Goal: Task Accomplishment & Management: Manage account settings

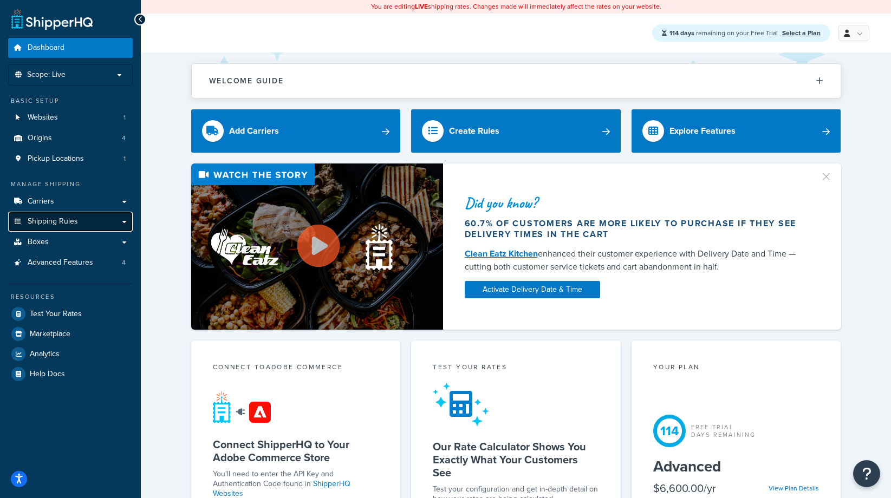
click at [62, 225] on span "Shipping Rules" at bounding box center [53, 221] width 50 height 9
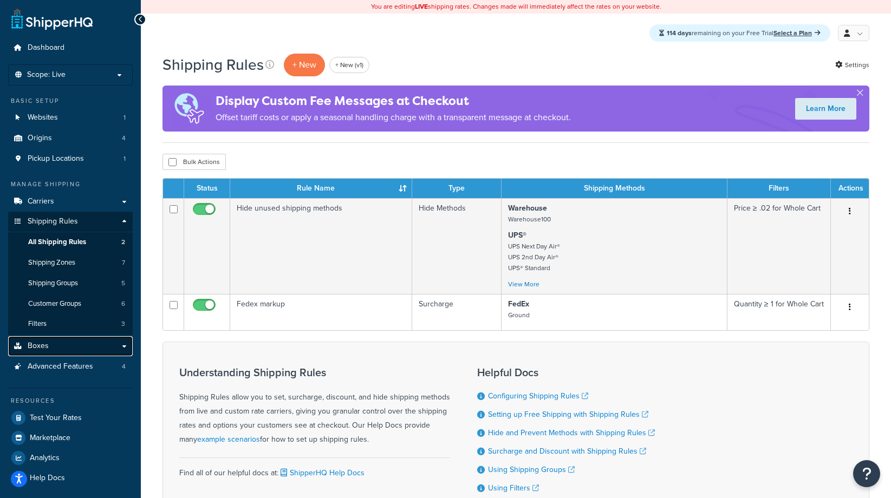
click at [103, 338] on link "Boxes" at bounding box center [70, 346] width 125 height 20
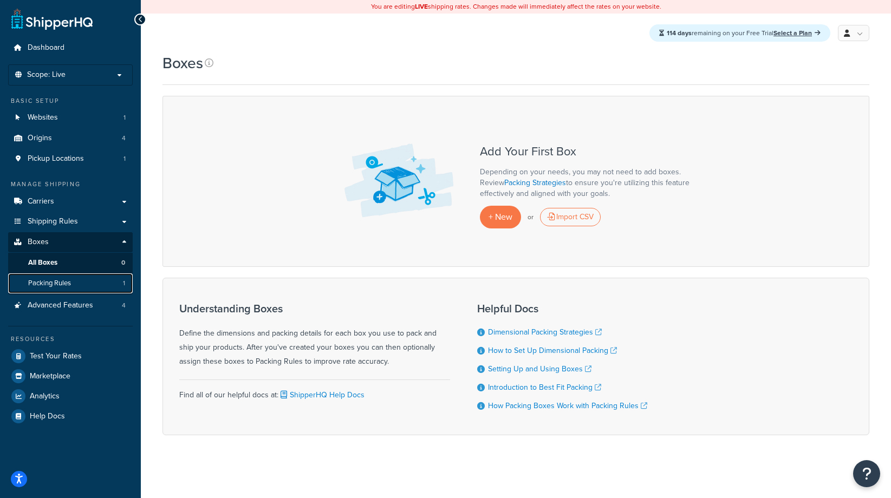
click at [96, 280] on link "Packing Rules 1" at bounding box center [70, 283] width 125 height 20
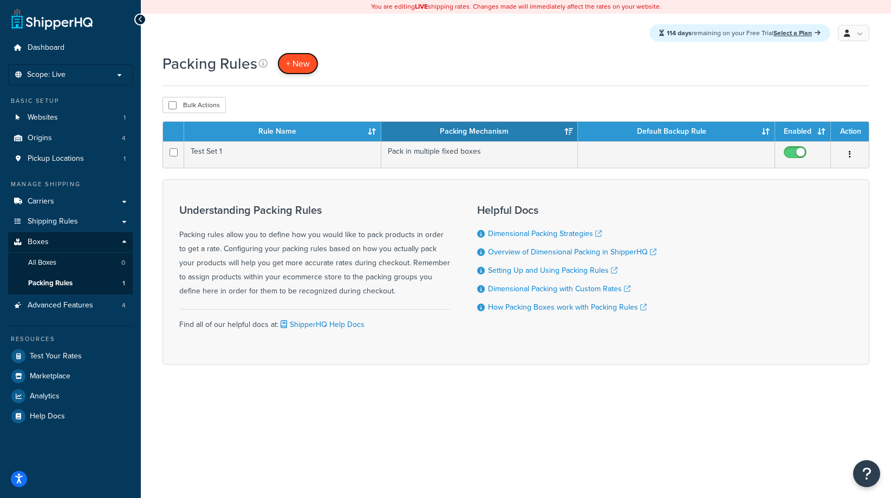
click at [298, 60] on span "+ New" at bounding box center [298, 63] width 24 height 12
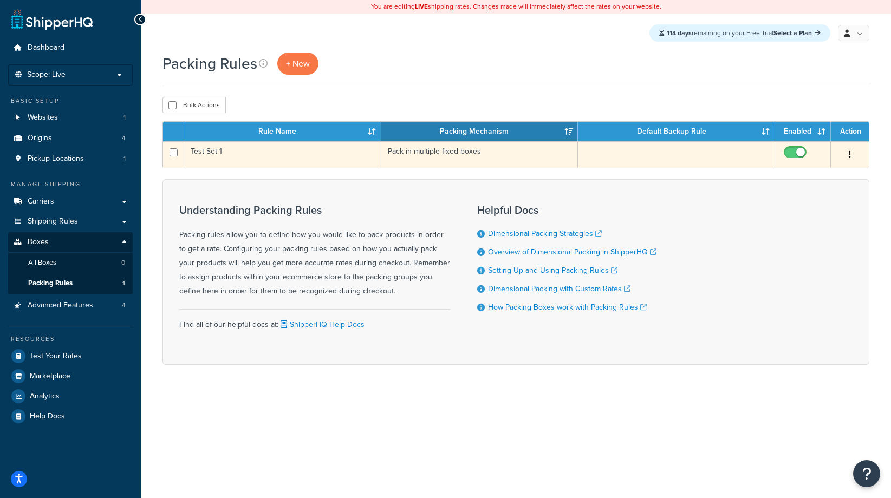
click at [848, 156] on icon "button" at bounding box center [849, 155] width 2 height 8
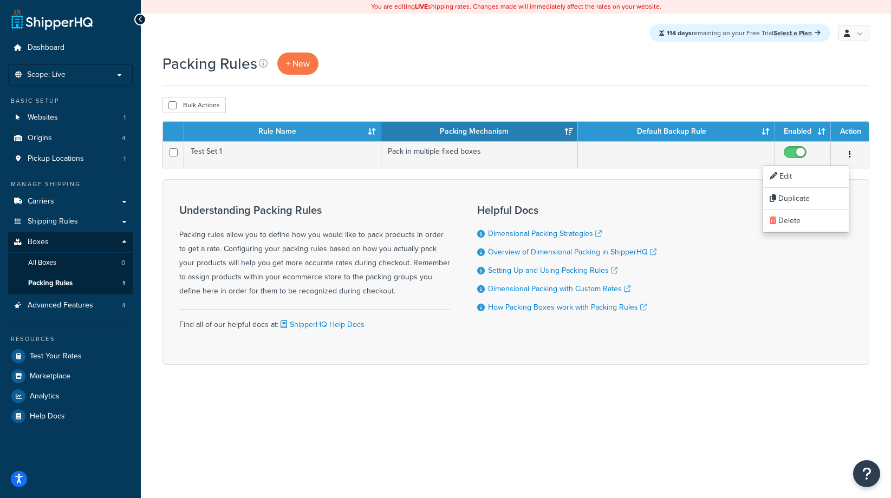
click at [803, 327] on div "Understanding Packing Rules Packing rules allow you to define how you would lik…" at bounding box center [515, 272] width 707 height 186
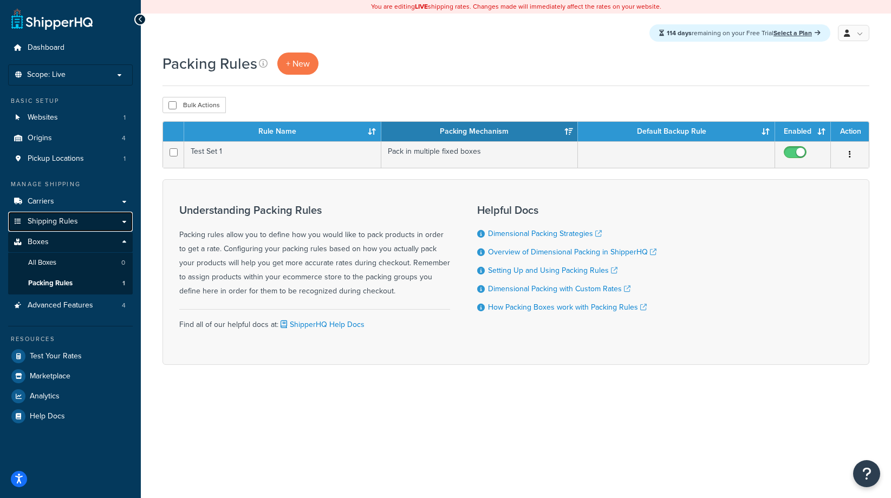
click at [98, 223] on link "Shipping Rules" at bounding box center [70, 222] width 125 height 20
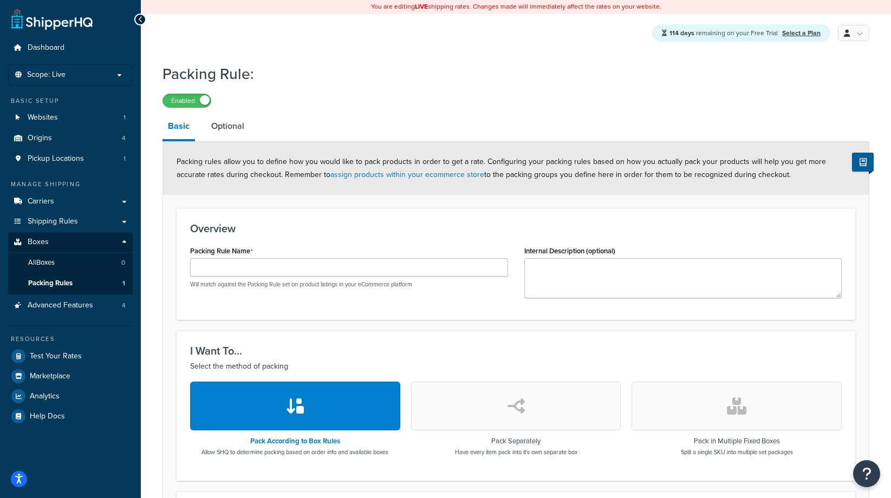
click at [362, 279] on div "Will match against the Packing Rule set on product listings in your eCommerce p…" at bounding box center [349, 273] width 318 height 30
click at [381, 264] on input "Packing Rule Name" at bounding box center [349, 267] width 318 height 18
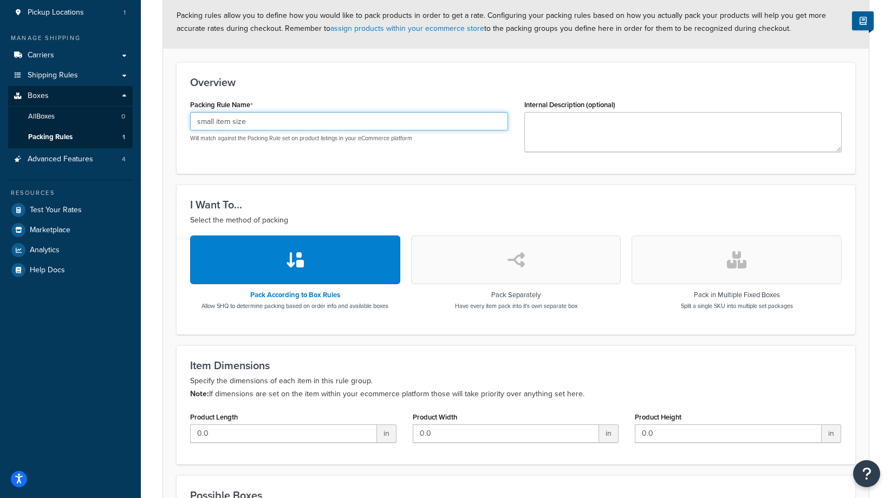
scroll to position [248, 0]
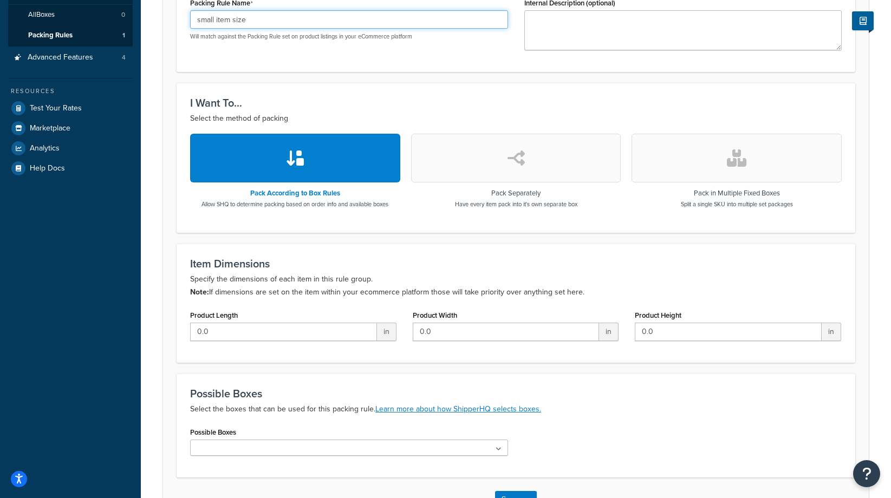
type input "small item size"
click at [276, 336] on input "0.0" at bounding box center [283, 332] width 187 height 18
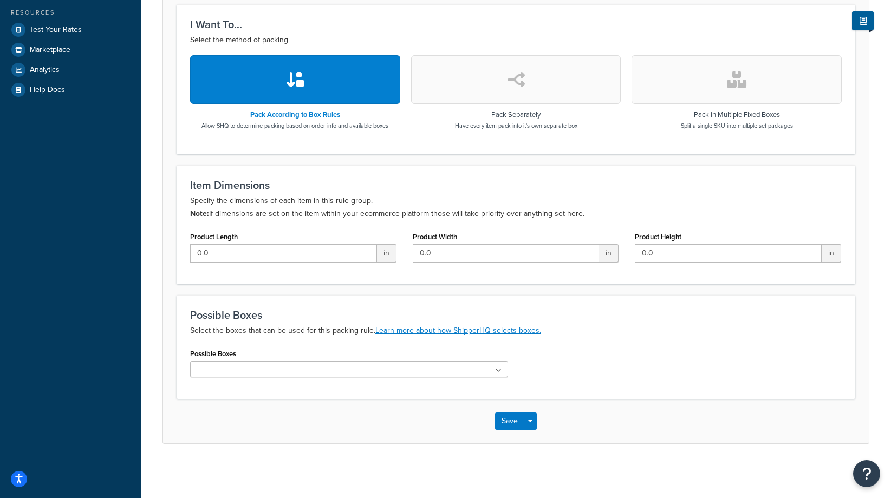
click at [322, 370] on ul at bounding box center [349, 369] width 318 height 16
click at [333, 352] on div "Possible Boxes No results found" at bounding box center [349, 361] width 318 height 31
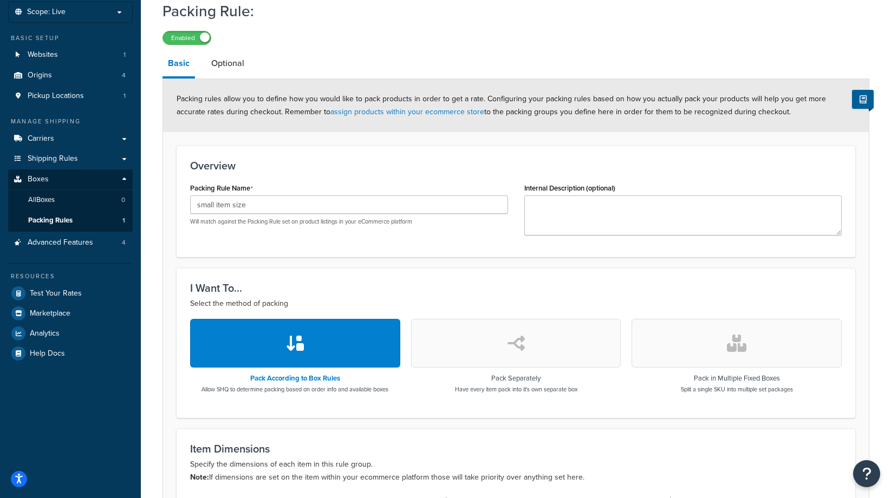
scroll to position [0, 0]
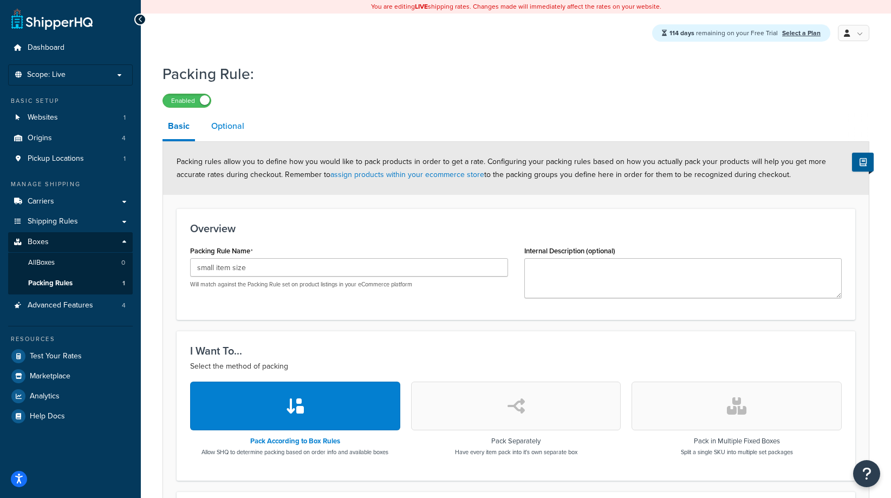
click at [217, 127] on link "Optional" at bounding box center [228, 126] width 44 height 26
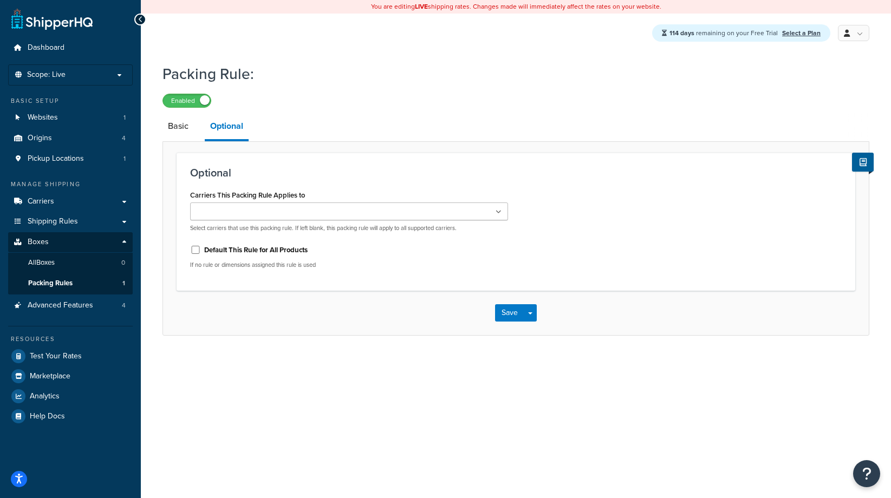
click at [253, 221] on div "Warehouse UPS® USPS DHL Express® FedEx Kuehne+Nagel LTL+ Sendle Select carriers…" at bounding box center [349, 217] width 318 height 30
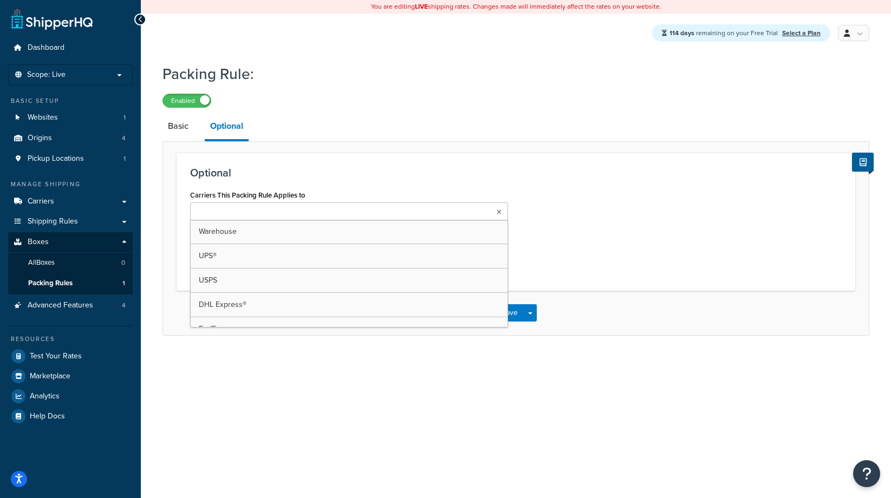
click at [264, 213] on input "Carriers This Packing Rule Applies to" at bounding box center [241, 212] width 96 height 12
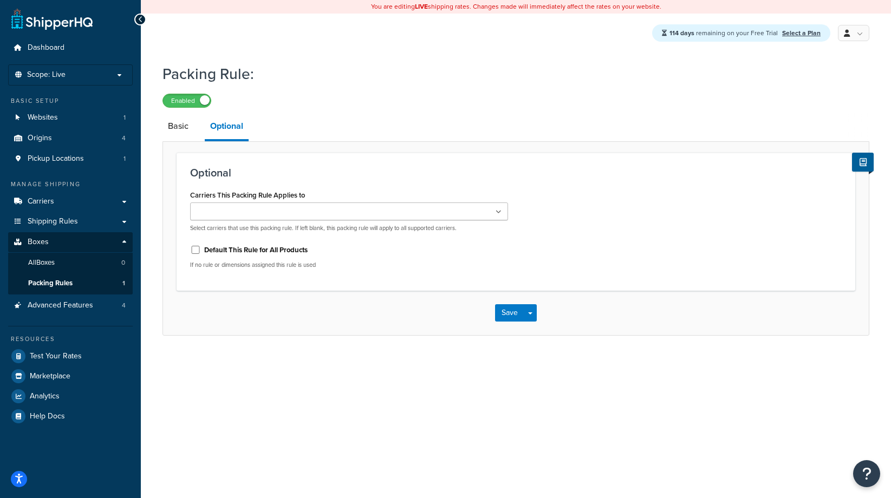
click at [286, 177] on h3 "Optional" at bounding box center [515, 173] width 651 height 12
click at [173, 131] on link "Basic" at bounding box center [177, 126] width 31 height 26
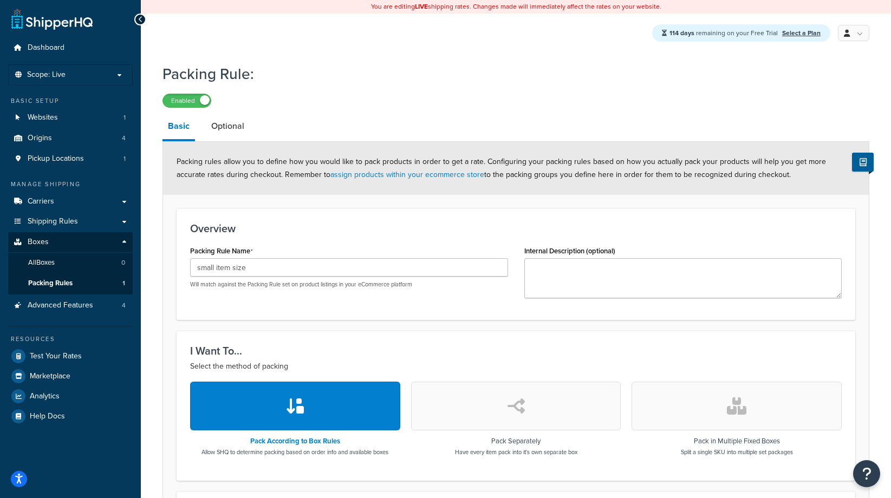
click at [136, 22] on div at bounding box center [140, 20] width 12 height 12
click at [143, 19] on div at bounding box center [140, 20] width 12 height 12
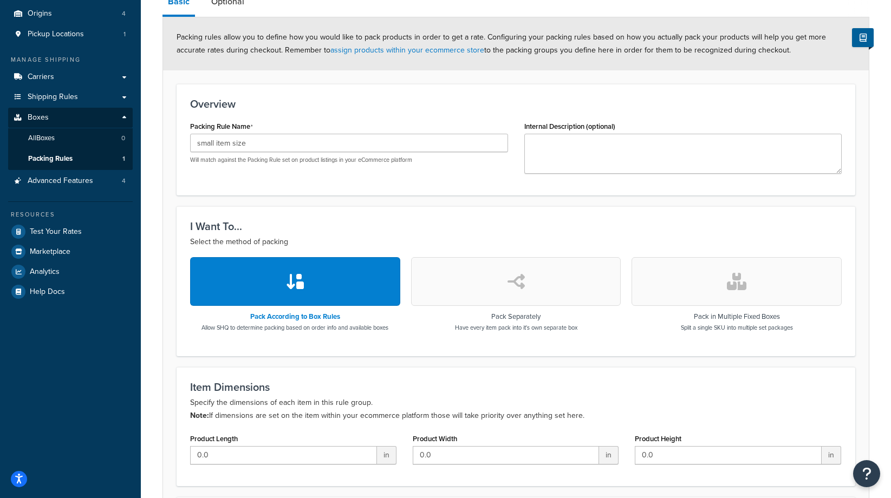
scroll to position [327, 0]
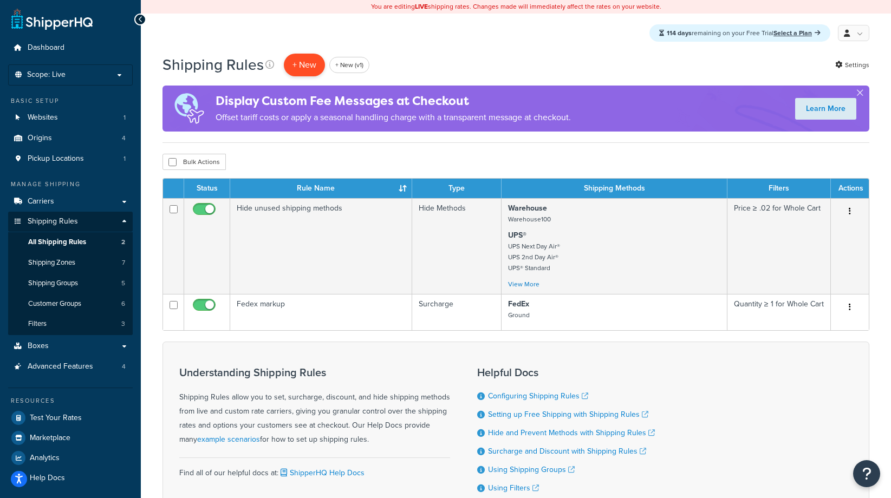
click at [309, 61] on p "+ New" at bounding box center [304, 65] width 41 height 22
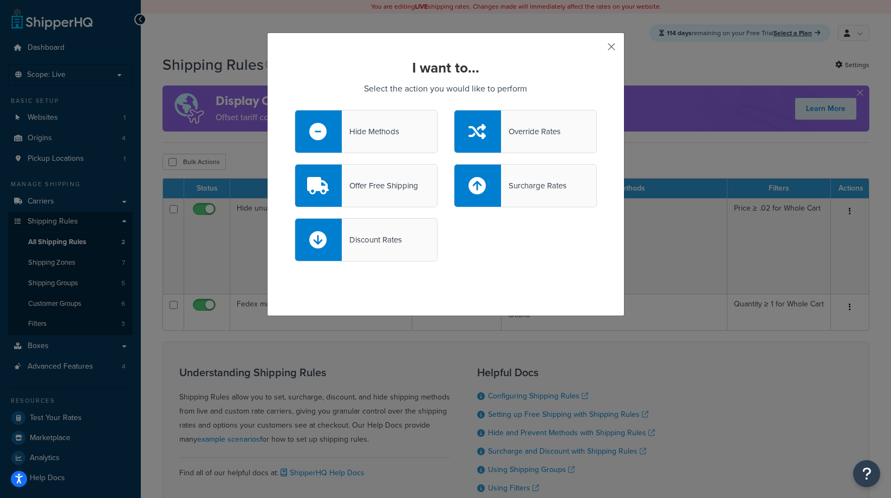
click at [597, 49] on button "button" at bounding box center [595, 50] width 3 height 3
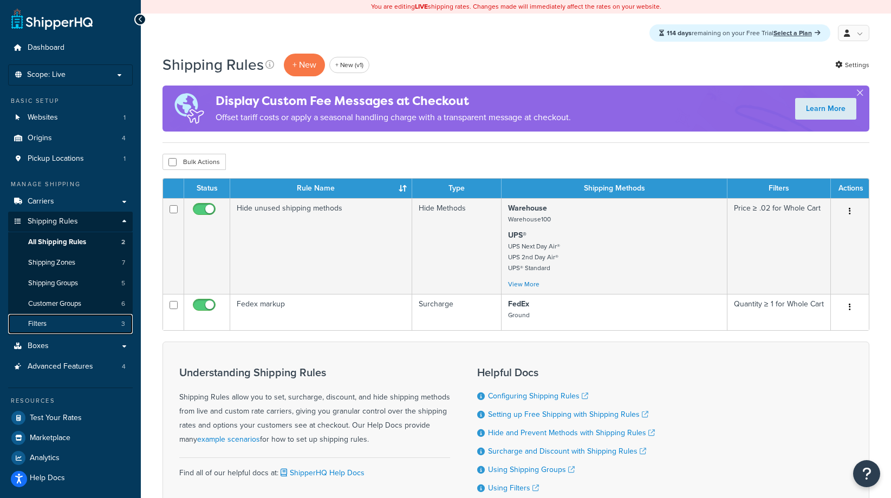
click at [71, 334] on link "Filters 3" at bounding box center [70, 324] width 125 height 20
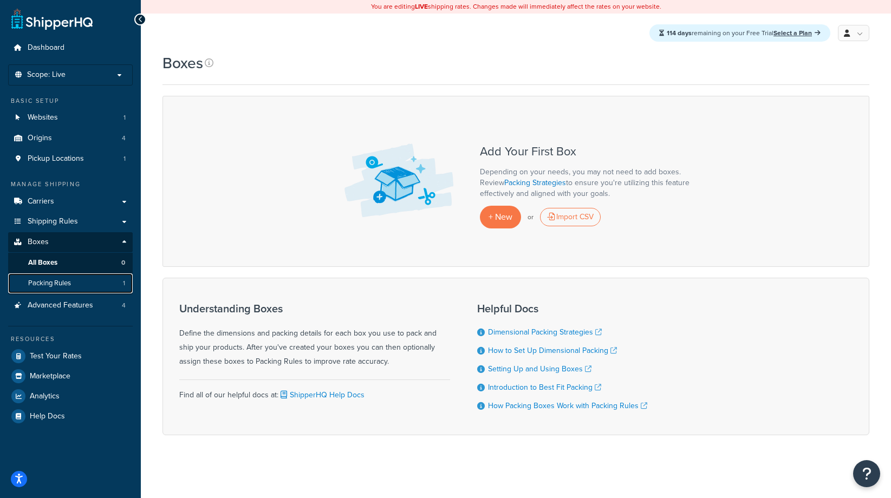
click at [69, 277] on link "Packing Rules 1" at bounding box center [70, 283] width 125 height 20
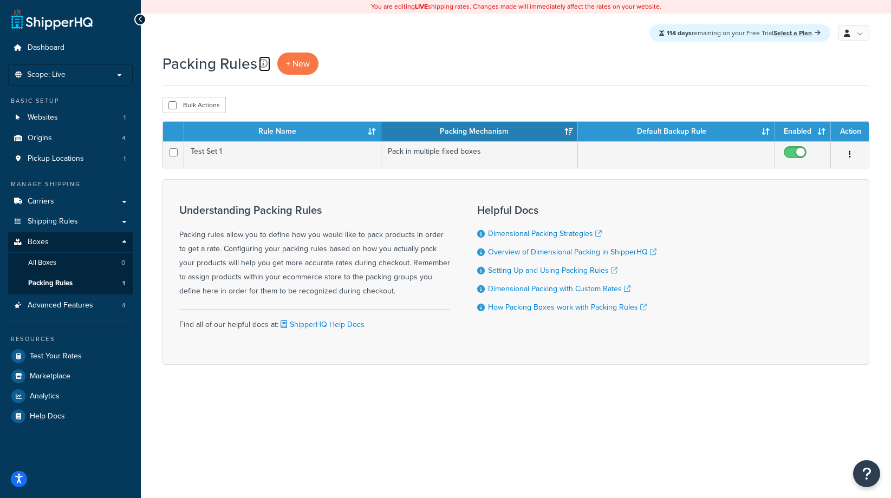
click at [262, 64] on icon at bounding box center [263, 63] width 9 height 9
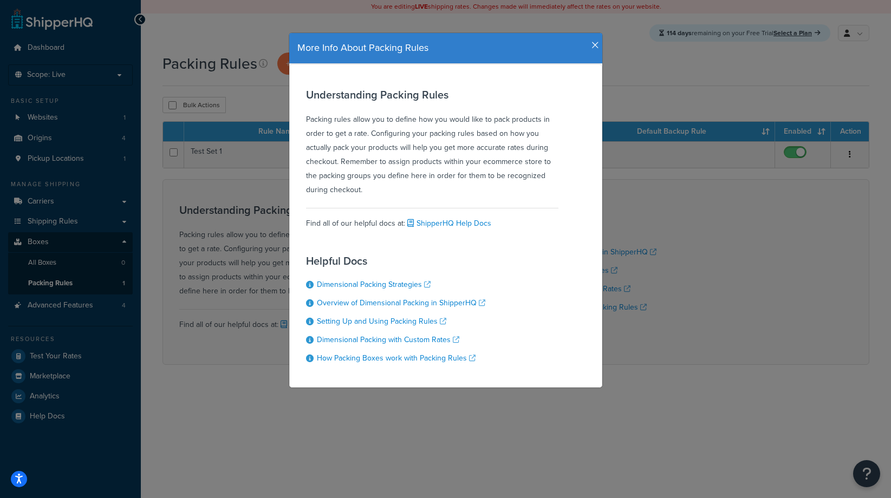
click at [586, 42] on h4 "More Info About Packing Rules" at bounding box center [445, 48] width 297 height 14
click at [591, 42] on icon "button" at bounding box center [595, 46] width 8 height 10
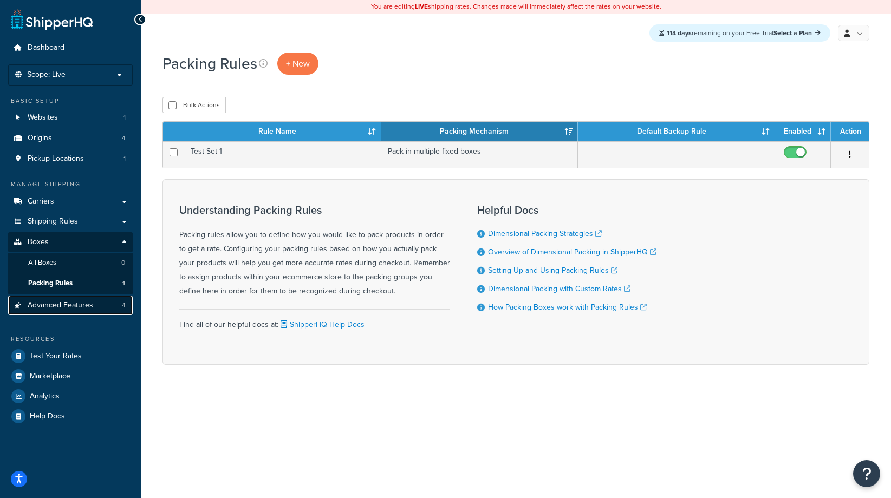
click at [86, 310] on span "Advanced Features" at bounding box center [61, 305] width 66 height 9
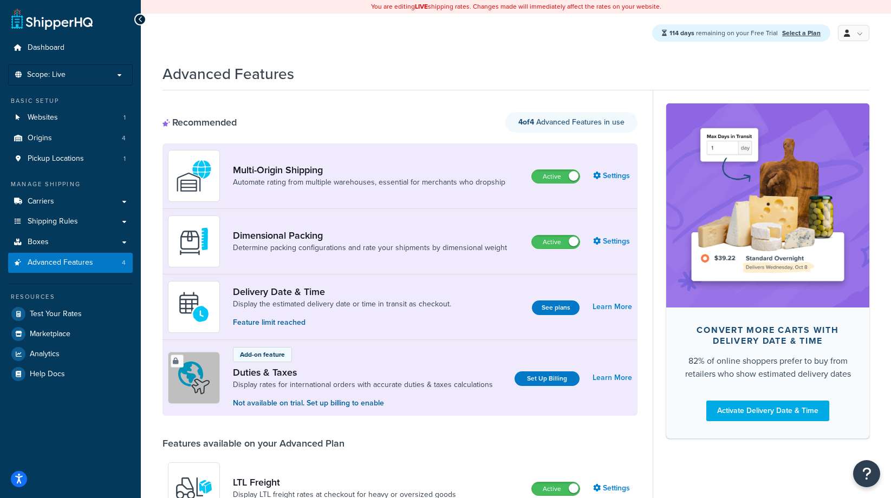
scroll to position [9, 0]
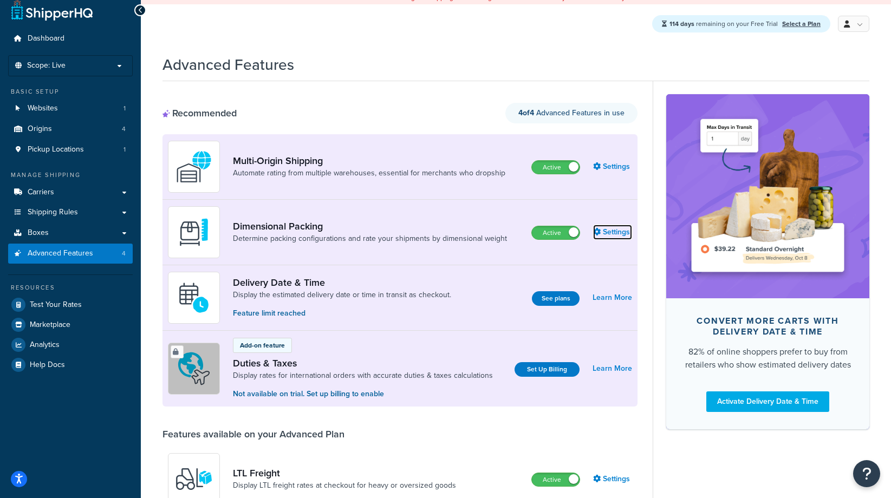
click at [617, 234] on link "Settings" at bounding box center [612, 232] width 39 height 15
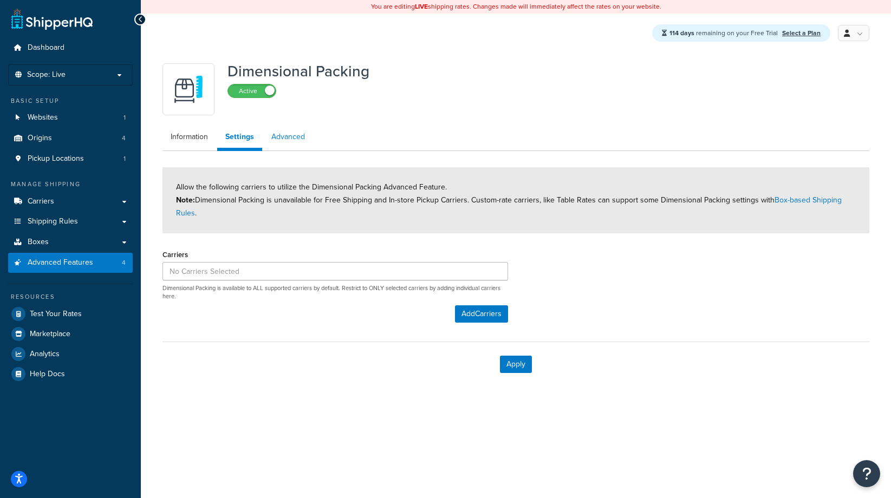
click at [283, 140] on link "Advanced" at bounding box center [288, 137] width 50 height 22
select select "false"
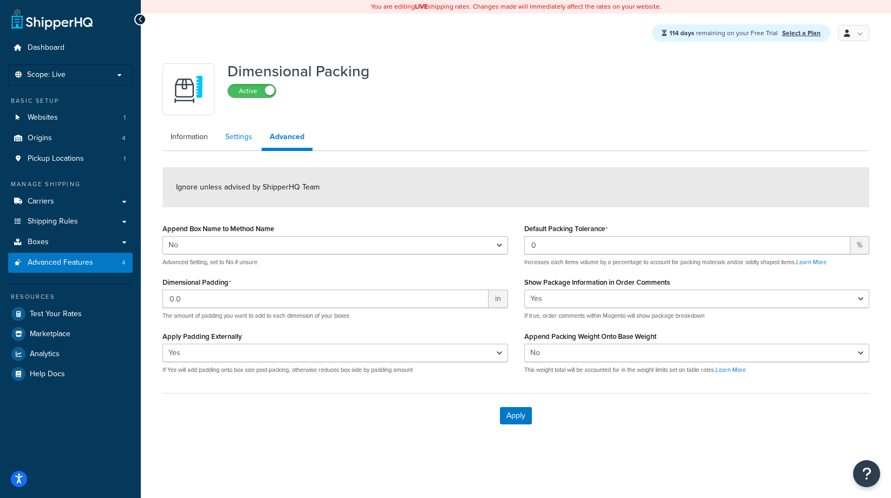
click at [244, 147] on link "Settings" at bounding box center [238, 137] width 43 height 22
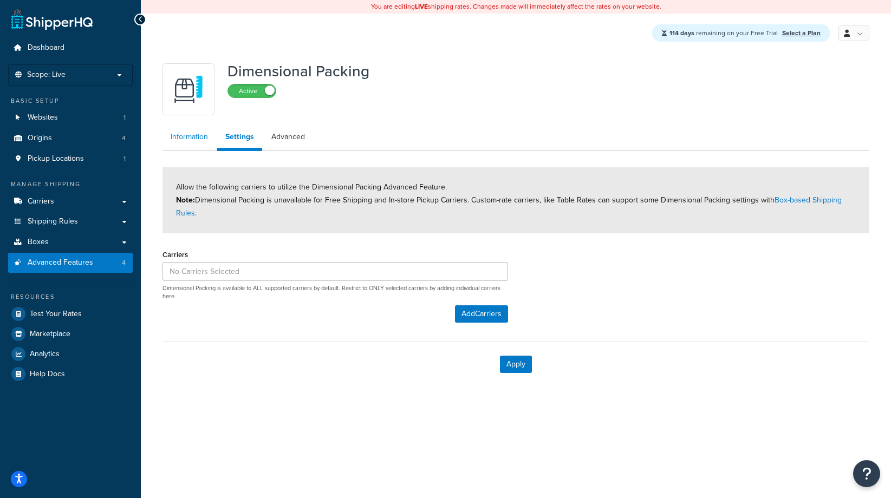
click at [192, 141] on link "Information" at bounding box center [189, 137] width 54 height 22
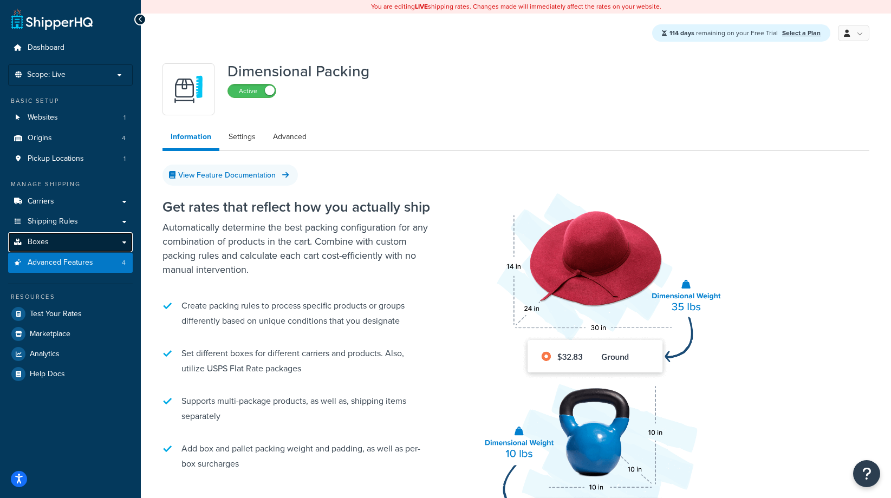
click at [92, 246] on link "Boxes" at bounding box center [70, 242] width 125 height 20
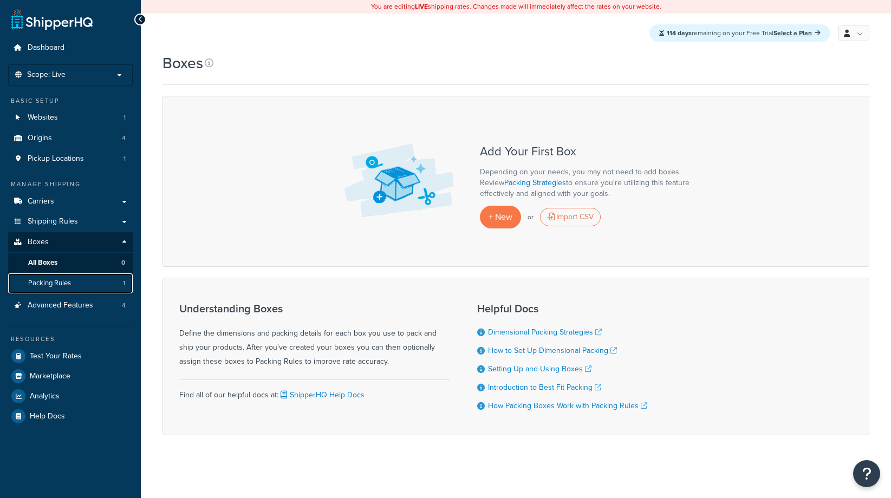
click at [84, 283] on link "Packing Rules 1" at bounding box center [70, 283] width 125 height 20
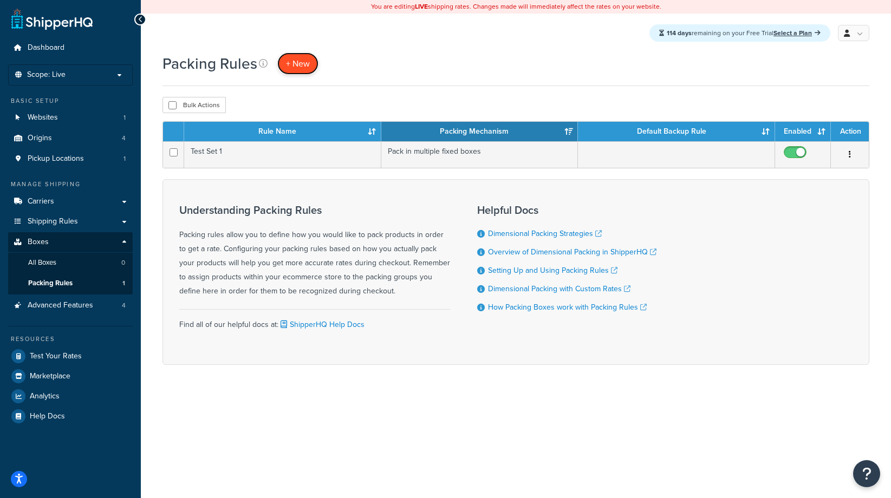
click at [297, 70] on link "+ New" at bounding box center [297, 64] width 41 height 22
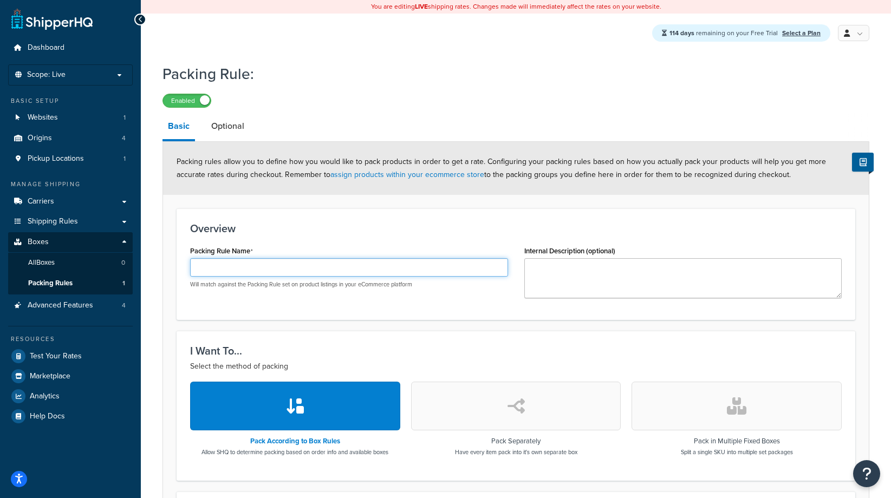
click at [337, 273] on input "Packing Rule Name" at bounding box center [349, 267] width 318 height 18
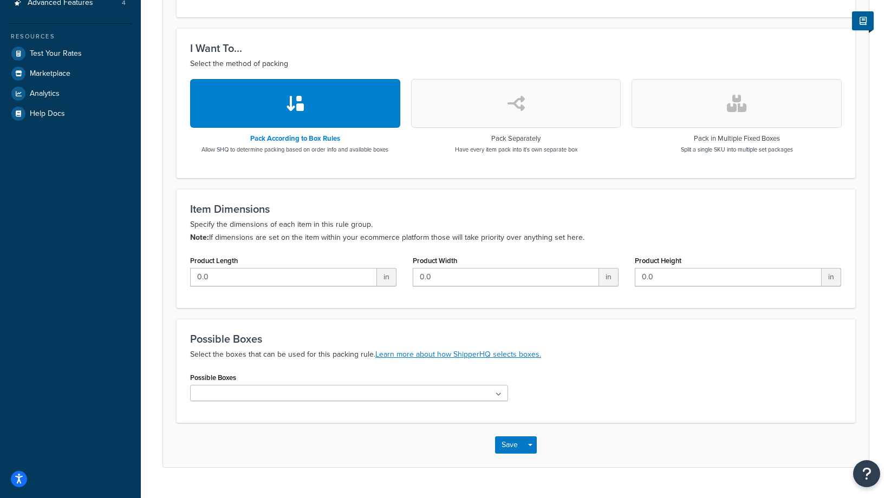
scroll to position [312, 0]
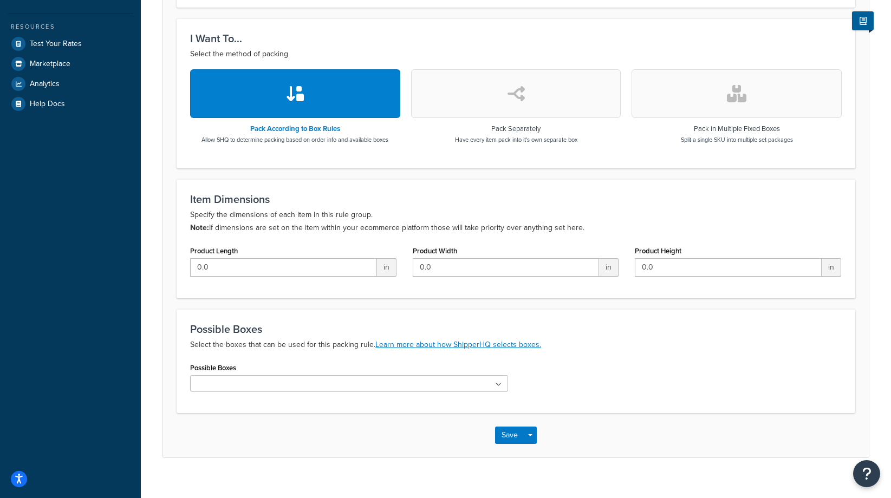
click at [385, 230] on p "Specify the dimensions of each item in this rule group. Note: If dimensions are…" at bounding box center [515, 221] width 651 height 26
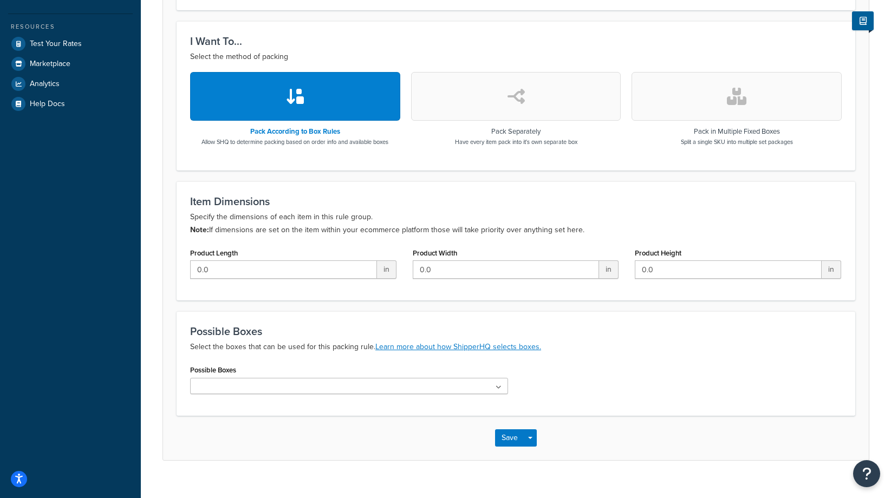
click at [349, 229] on p "Specify the dimensions of each item in this rule group. Note: If dimensions are…" at bounding box center [515, 224] width 651 height 26
click at [311, 229] on p "Specify the dimensions of each item in this rule group. Note: If dimensions are…" at bounding box center [515, 224] width 651 height 26
click at [311, 221] on p "Specify the dimensions of each item in this rule group. Note: If dimensions are…" at bounding box center [515, 224] width 651 height 26
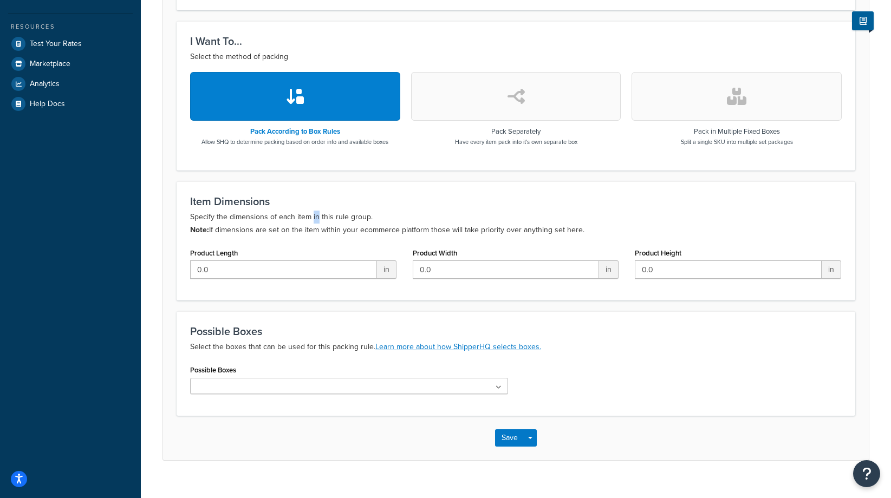
click at [311, 221] on p "Specify the dimensions of each item in this rule group. Note: If dimensions are…" at bounding box center [515, 224] width 651 height 26
click at [339, 221] on p "Specify the dimensions of each item in this rule group. Note: If dimensions are…" at bounding box center [515, 224] width 651 height 26
click at [357, 221] on p "Specify the dimensions of each item in this rule group. Note: If dimensions are…" at bounding box center [515, 224] width 651 height 26
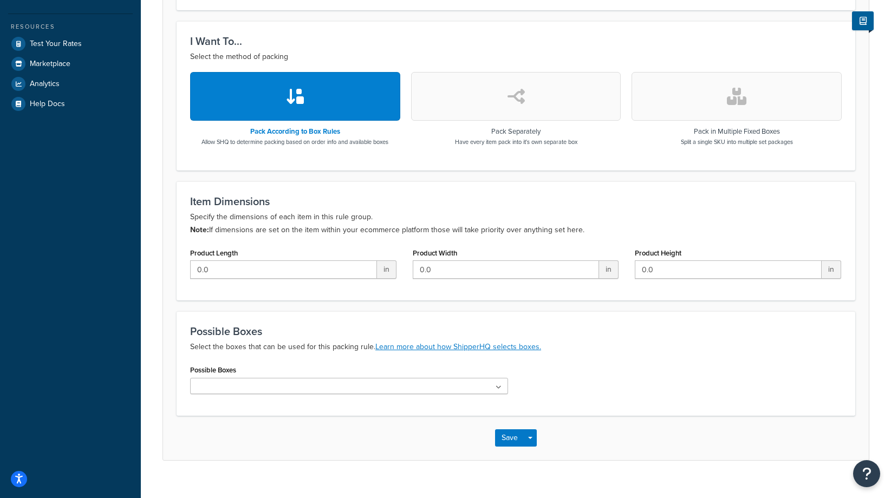
click at [320, 221] on p "Specify the dimensions of each item in this rule group. Note: If dimensions are…" at bounding box center [515, 224] width 651 height 26
click at [344, 221] on p "Specify the dimensions of each item in this rule group. Note: If dimensions are…" at bounding box center [515, 224] width 651 height 26
click at [344, 234] on p "Specify the dimensions of each item in this rule group. Note: If dimensions are…" at bounding box center [515, 224] width 651 height 26
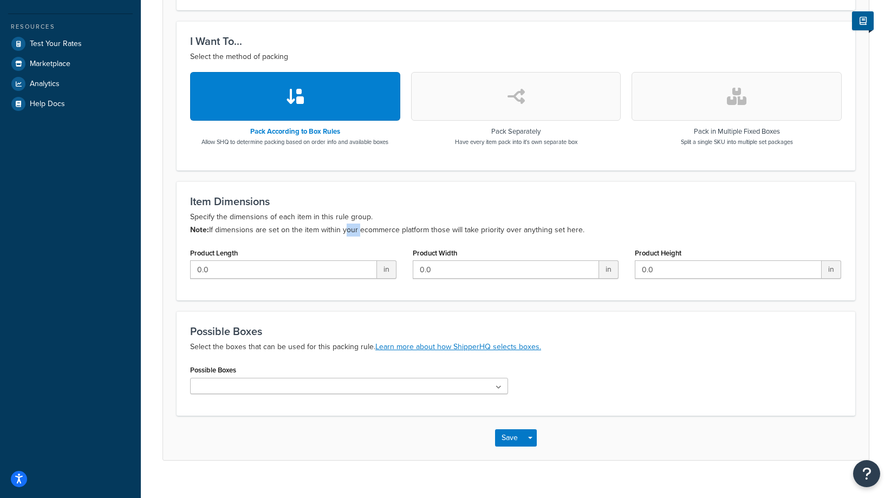
click at [344, 234] on p "Specify the dimensions of each item in this rule group. Note: If dimensions are…" at bounding box center [515, 224] width 651 height 26
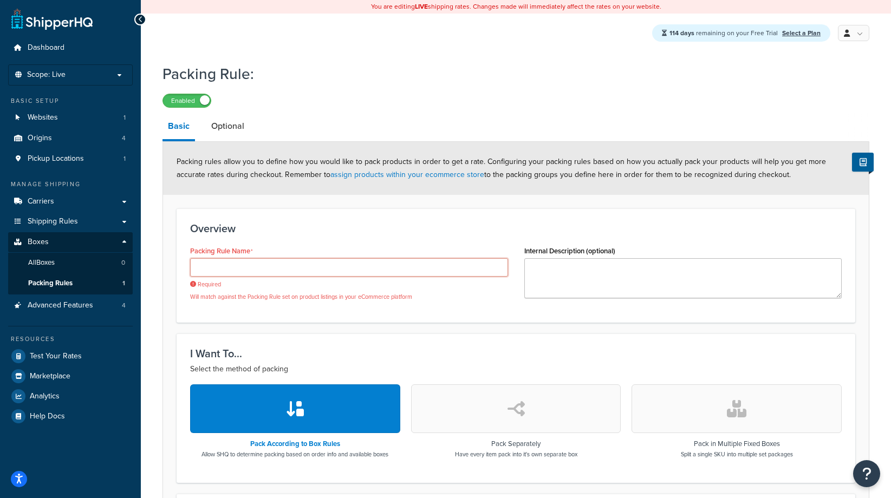
click at [327, 273] on input "Packing Rule Name" at bounding box center [349, 267] width 318 height 18
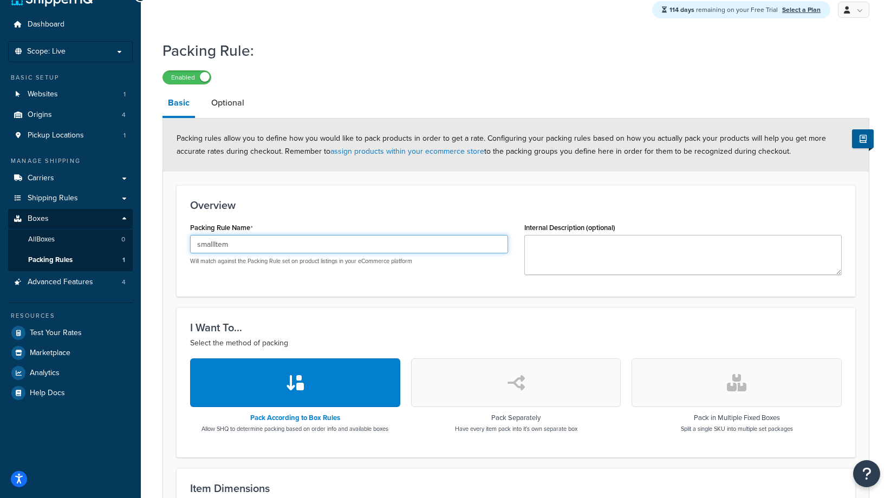
scroll to position [24, 0]
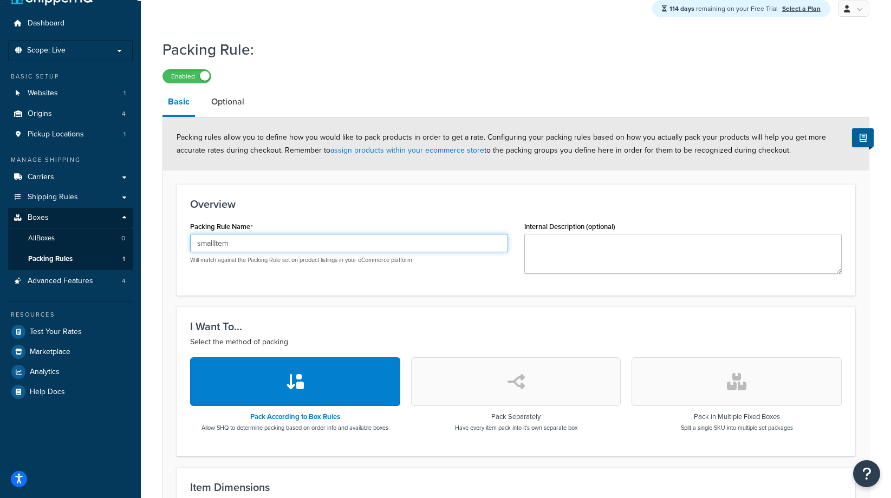
drag, startPoint x: 265, startPoint y: 246, endPoint x: 189, endPoint y: 246, distance: 75.3
click at [190, 246] on input "smallItem" at bounding box center [349, 243] width 318 height 18
type input "small"
click at [258, 212] on div "Overview Packing Rule Name small Will match against the Packing Rule set on pro…" at bounding box center [516, 240] width 678 height 112
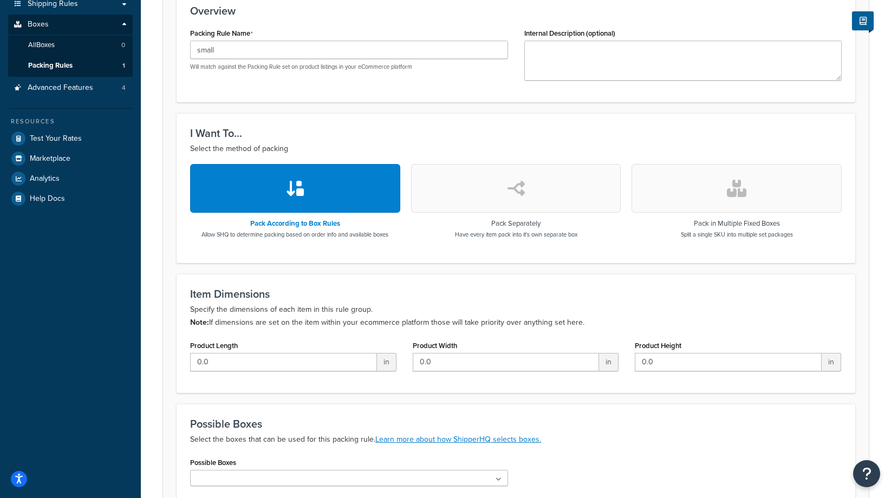
scroll to position [219, 0]
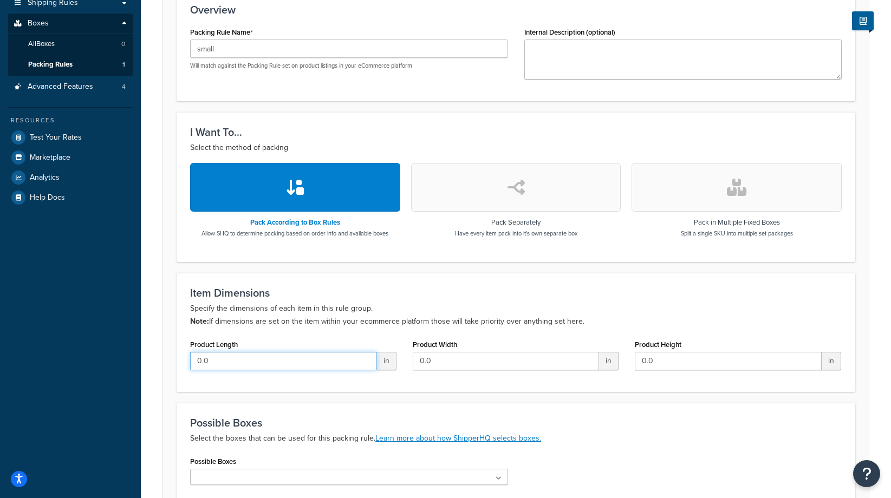
click at [267, 366] on input "0.0" at bounding box center [283, 361] width 187 height 18
type input "0"
type input "2"
click at [449, 364] on input "0.0" at bounding box center [506, 361] width 187 height 18
click at [463, 366] on input "0.02" at bounding box center [506, 361] width 187 height 18
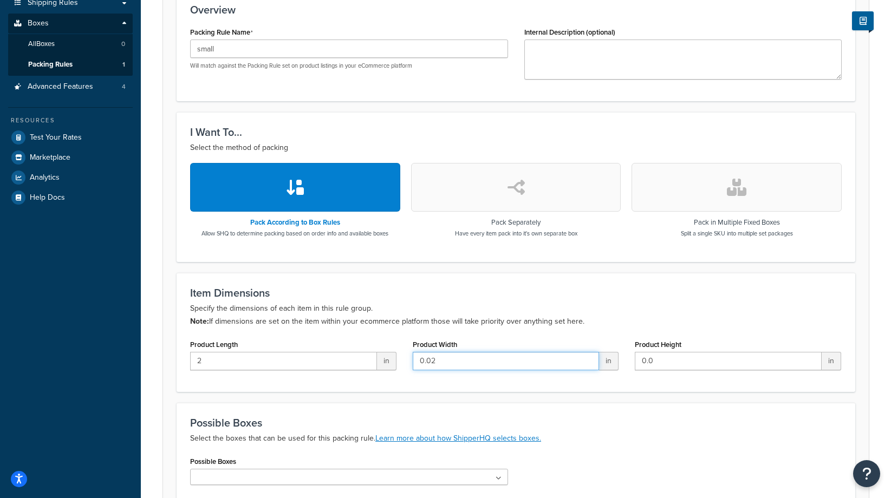
click at [463, 366] on input "0.02" at bounding box center [506, 361] width 187 height 18
type input "2"
click at [671, 355] on input "0.0" at bounding box center [728, 361] width 187 height 18
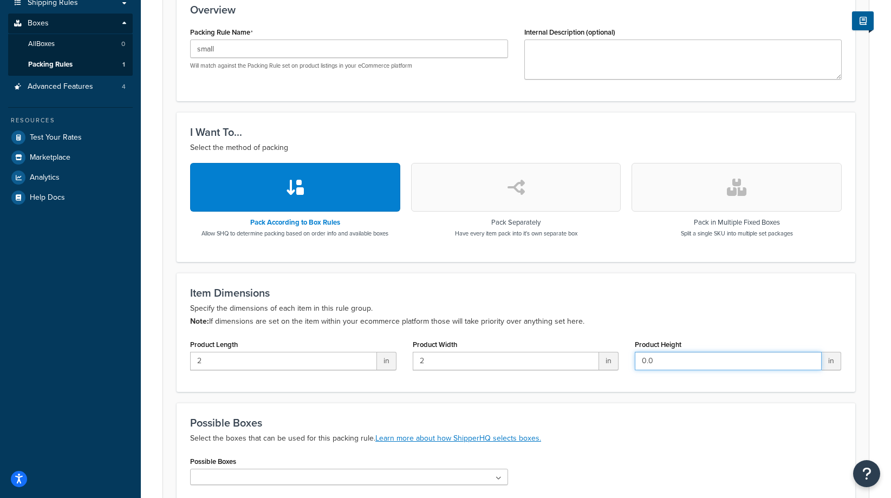
click at [671, 355] on input "0.0" at bounding box center [728, 361] width 187 height 18
type input "2"
click at [689, 326] on p "Specify the dimensions of each item in this rule group. Note: If dimensions are…" at bounding box center [515, 315] width 651 height 26
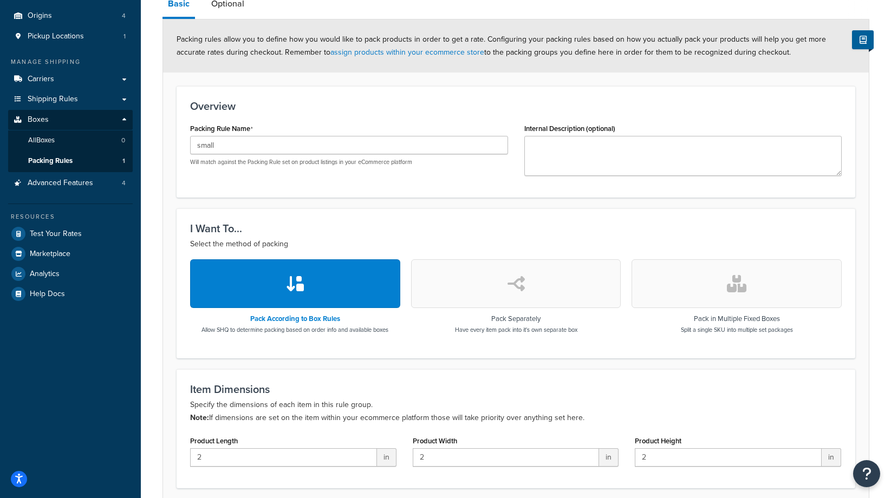
scroll to position [122, 0]
click at [292, 142] on input "small" at bounding box center [349, 145] width 318 height 18
type input "medium"
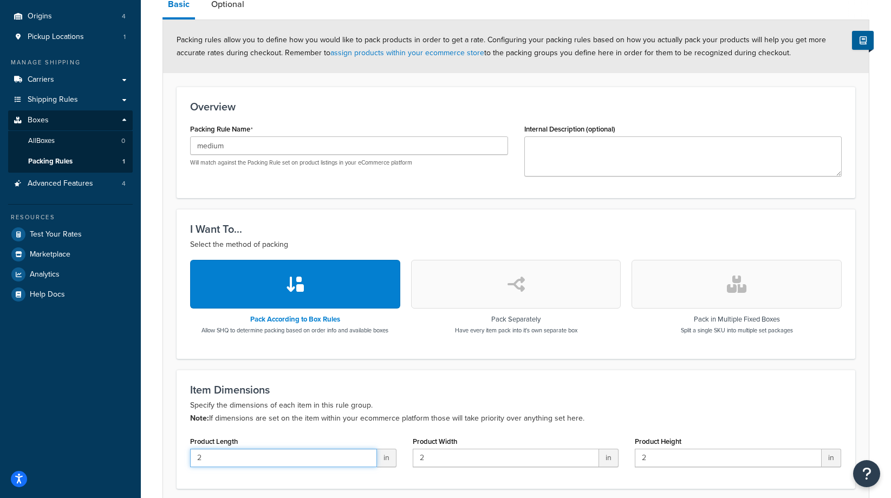
click at [288, 456] on input "2" at bounding box center [283, 458] width 187 height 18
drag, startPoint x: 283, startPoint y: 456, endPoint x: 177, endPoint y: 456, distance: 106.7
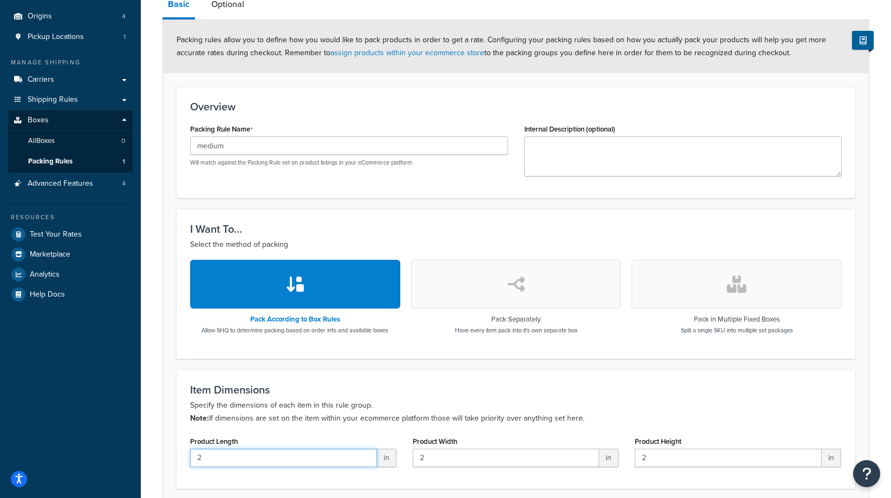
click at [177, 456] on div "Item Dimensions Specify the dimensions of each item in this rule group. Note: I…" at bounding box center [516, 429] width 678 height 119
type input "4"
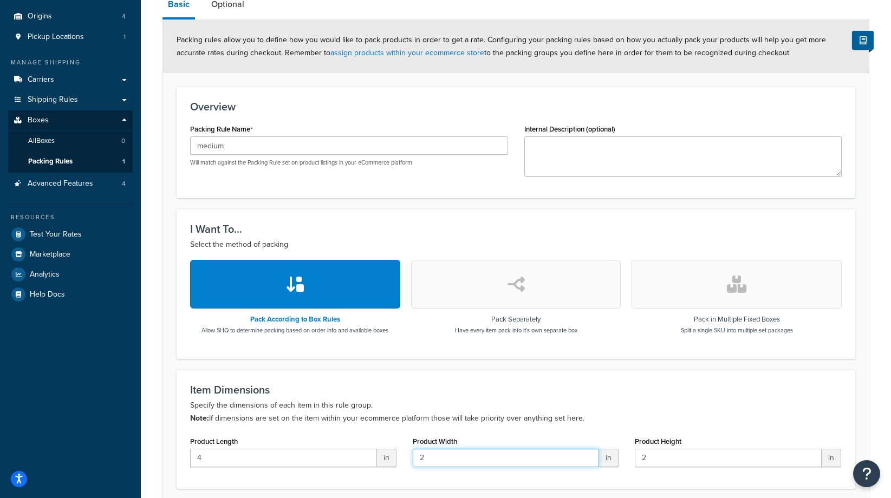
click at [460, 452] on input "2" at bounding box center [506, 458] width 187 height 18
click at [458, 452] on input "2" at bounding box center [506, 458] width 187 height 18
click at [502, 456] on input "42" at bounding box center [506, 458] width 187 height 18
type input "4"
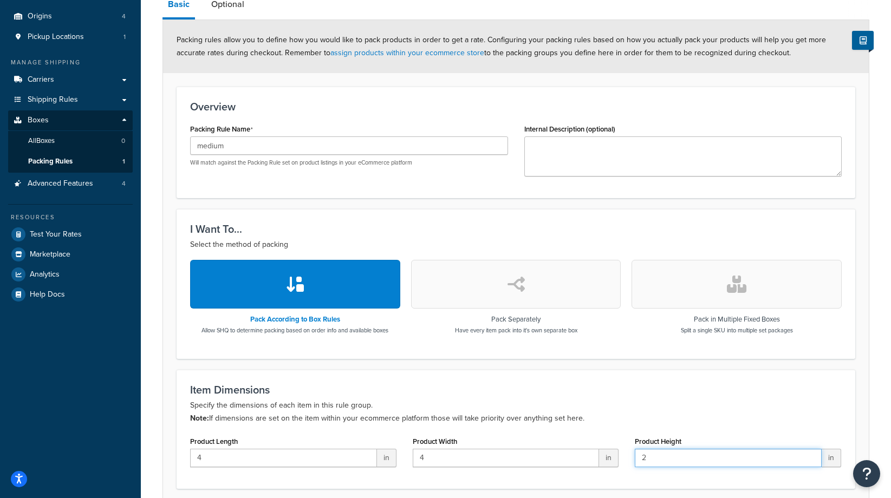
click at [660, 453] on input "2" at bounding box center [728, 458] width 187 height 18
type input "4"
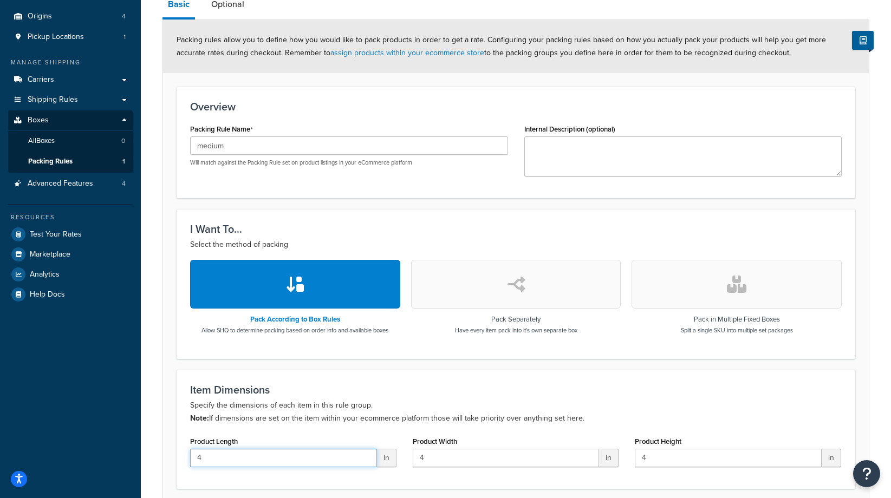
click at [284, 456] on input "4" at bounding box center [283, 458] width 187 height 18
type input "6"
click at [475, 372] on div "Item Dimensions Specify the dimensions of each item in this rule group. Note: I…" at bounding box center [516, 429] width 678 height 119
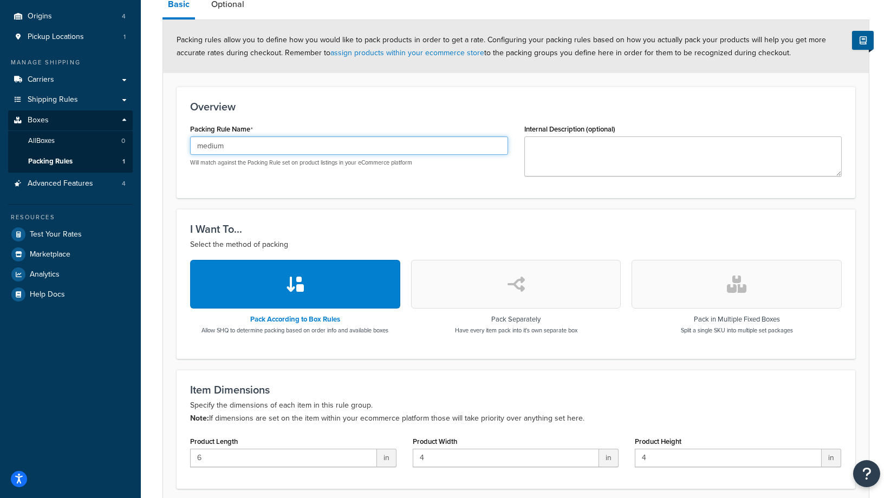
click at [306, 142] on input "medium" at bounding box center [349, 145] width 318 height 18
type input "large"
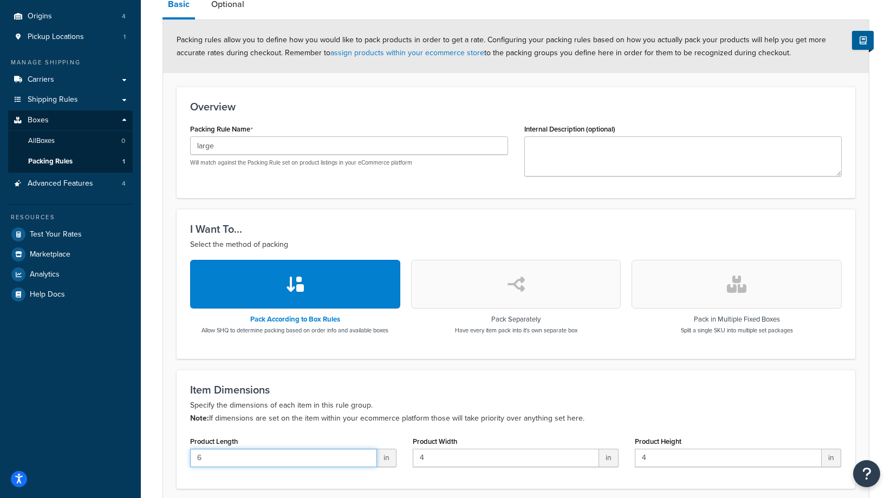
click at [263, 462] on input "6" at bounding box center [283, 458] width 187 height 18
type input "8"
click at [425, 468] on div "Product Width 4 in" at bounding box center [515, 455] width 223 height 42
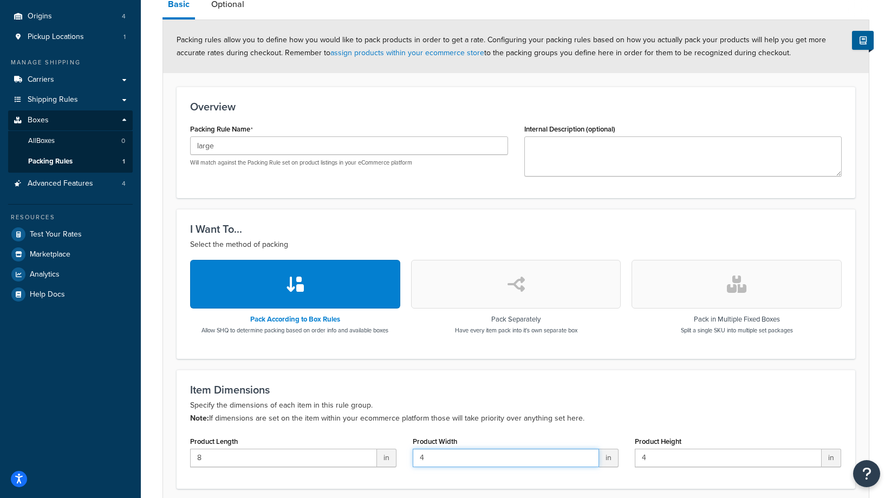
click at [432, 456] on input "4" at bounding box center [506, 458] width 187 height 18
click at [469, 458] on input "46" at bounding box center [506, 458] width 187 height 18
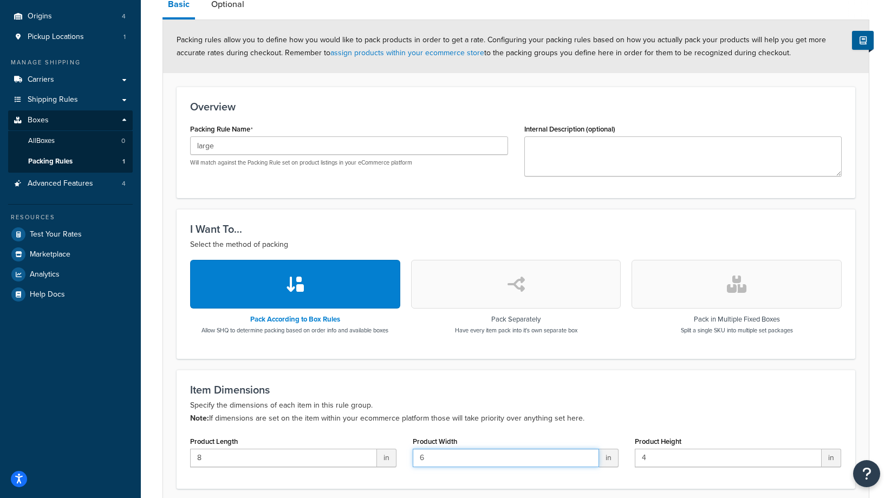
type input "6"
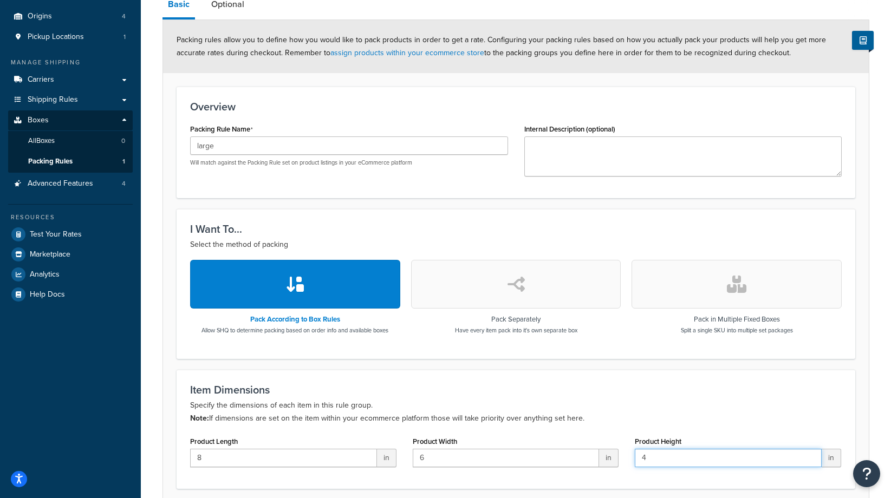
click at [652, 458] on input "4" at bounding box center [728, 458] width 187 height 18
type input "6"
click at [683, 422] on p "Specify the dimensions of each item in this rule group. Note: If dimensions are…" at bounding box center [515, 412] width 651 height 26
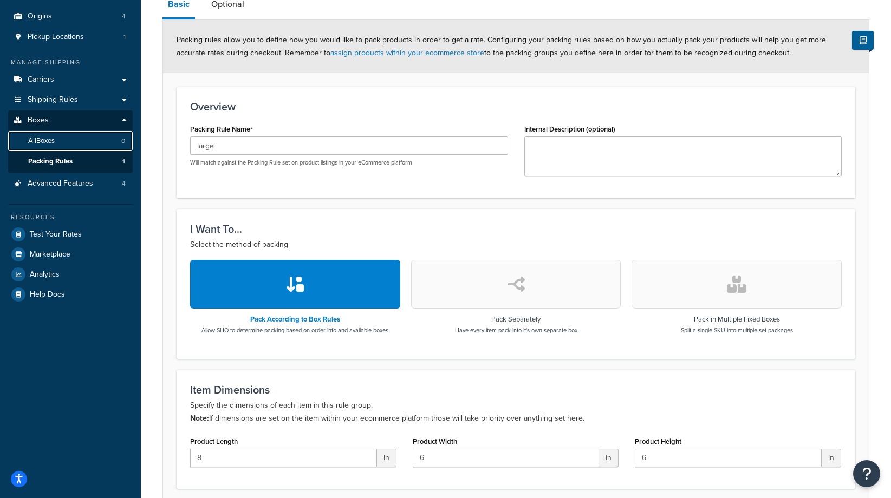
click at [80, 139] on link "All Boxes 0" at bounding box center [70, 141] width 125 height 20
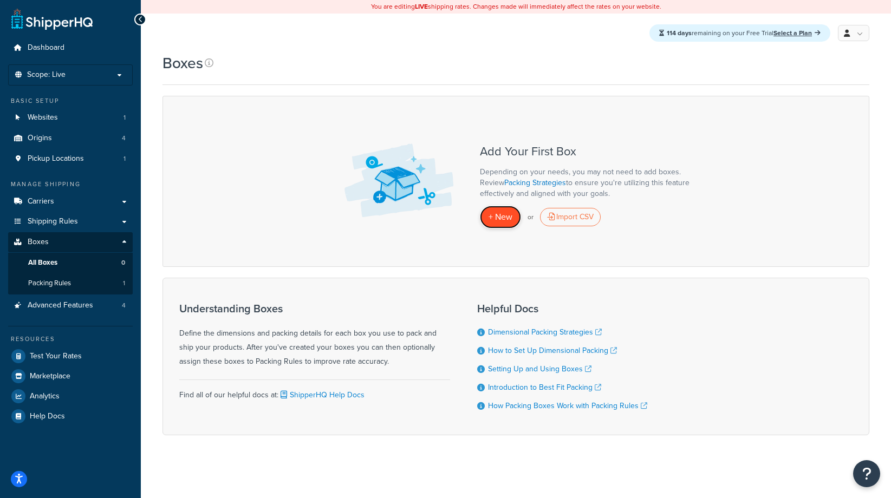
click at [493, 214] on span "+ New" at bounding box center [500, 217] width 24 height 12
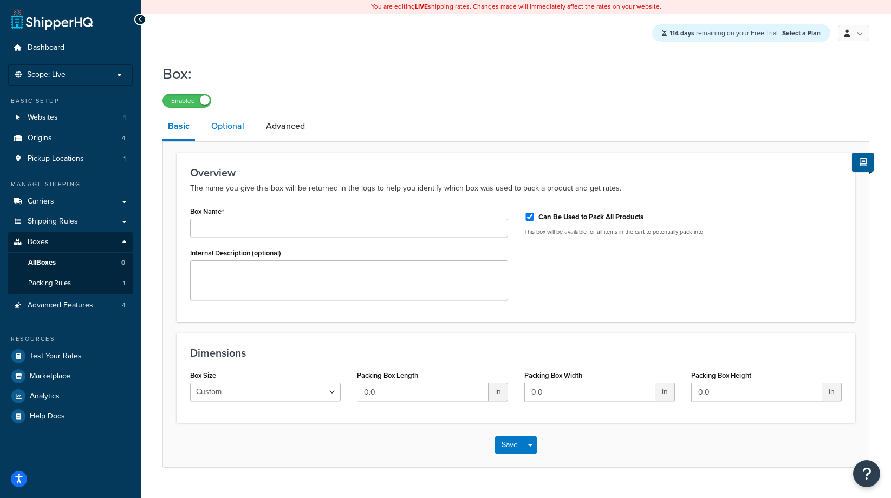
click at [239, 126] on link "Optional" at bounding box center [228, 126] width 44 height 26
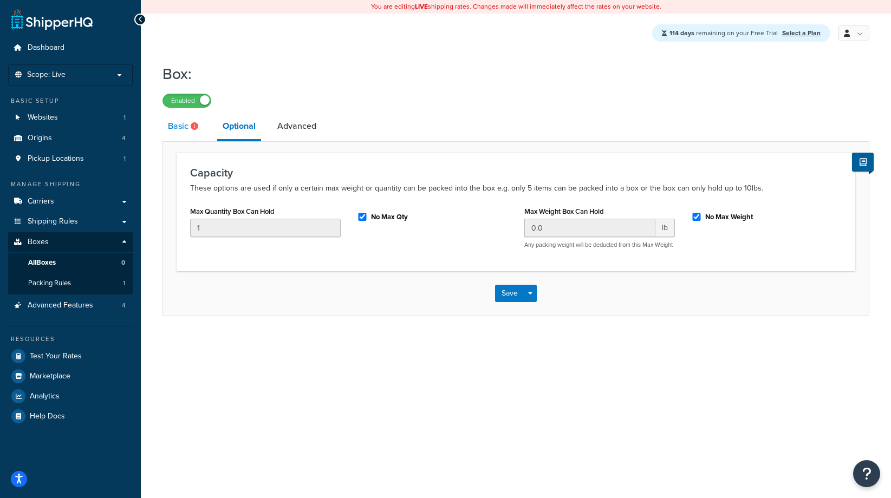
click at [189, 129] on link "Basic" at bounding box center [184, 126] width 44 height 26
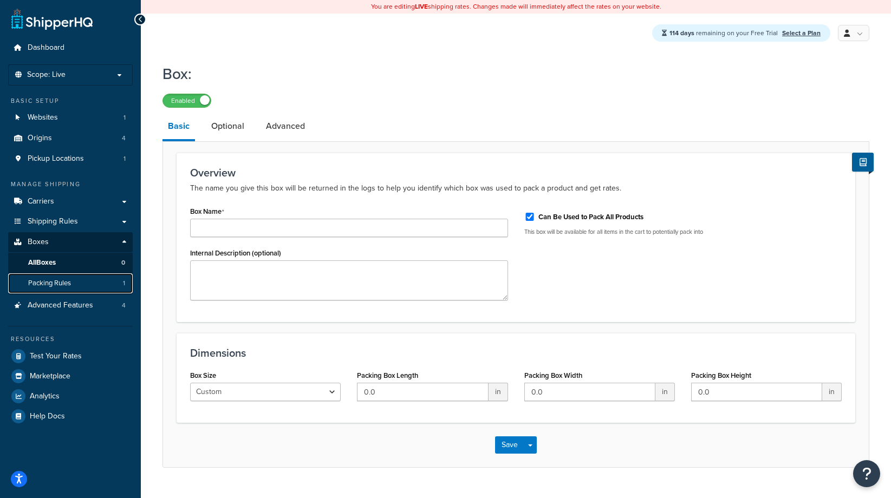
click at [66, 286] on span "Packing Rules" at bounding box center [49, 283] width 43 height 9
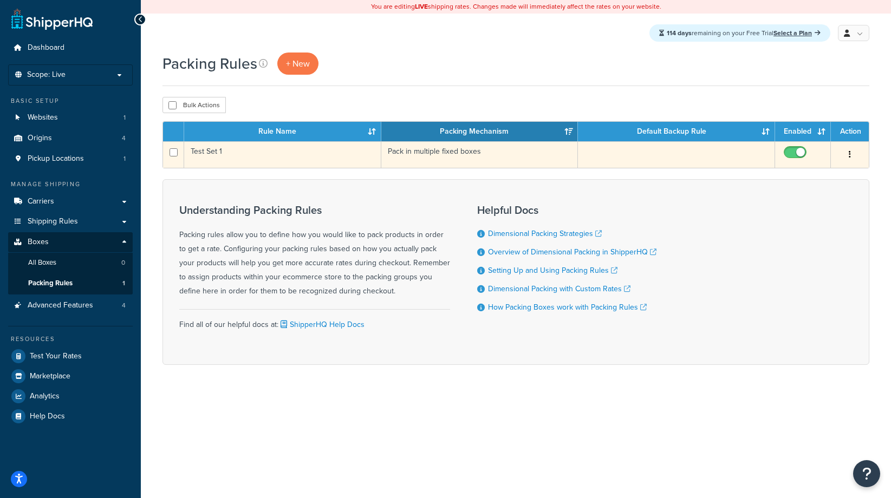
click at [849, 153] on icon "button" at bounding box center [849, 155] width 2 height 8
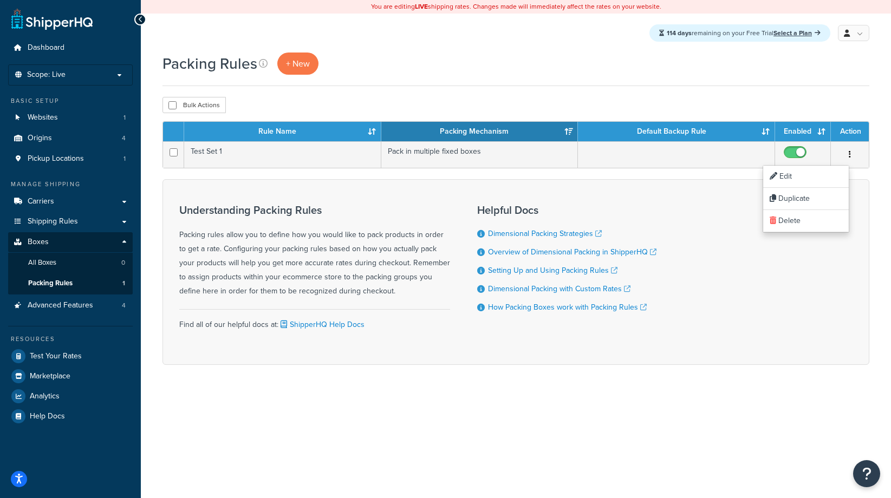
click at [593, 90] on div "Packing Rules + New Bulk Actions Duplicate Delete Contact Us Send Us A Message …" at bounding box center [516, 228] width 750 height 350
click at [299, 71] on link "+ New" at bounding box center [297, 64] width 41 height 22
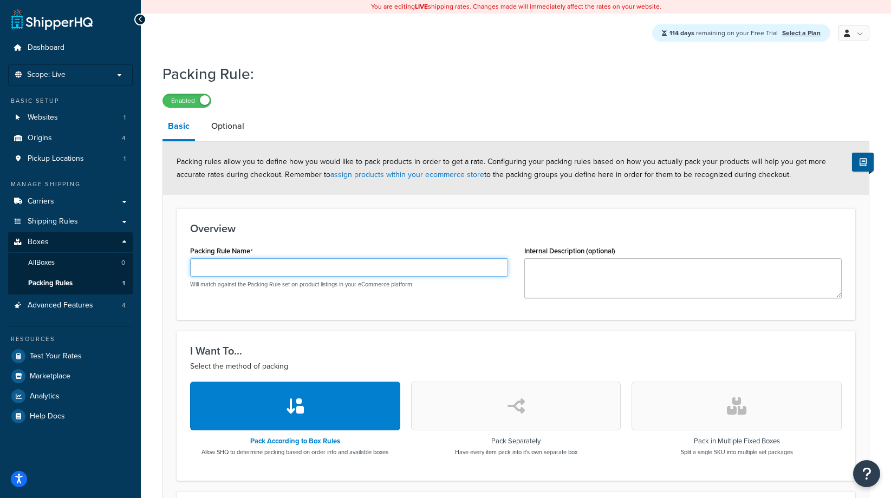
click at [289, 272] on input "Packing Rule Name" at bounding box center [349, 267] width 318 height 18
type input "small"
click at [334, 245] on div "Packing Rule Name small Will match against the Packing Rule set on product list…" at bounding box center [349, 265] width 318 height 45
click at [231, 129] on link "Optional" at bounding box center [228, 126] width 44 height 26
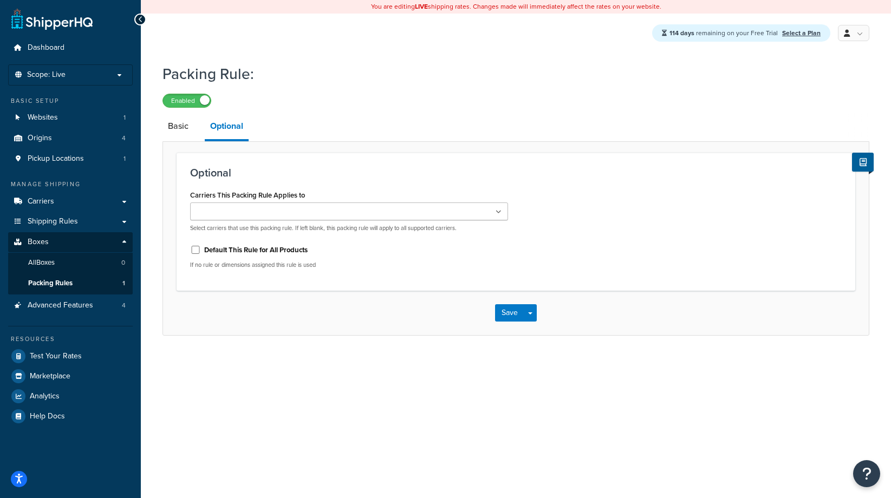
click at [231, 251] on label "Default This Rule for All Products" at bounding box center [255, 250] width 103 height 10
click at [201, 251] on input "Default This Rule for All Products" at bounding box center [195, 250] width 11 height 8
checkbox input "true"
